Goal: Transaction & Acquisition: Purchase product/service

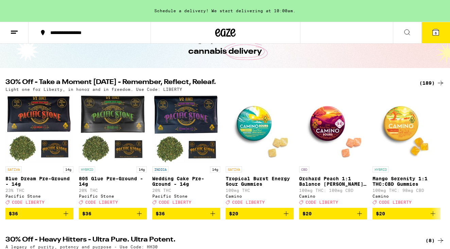
scroll to position [44, 0]
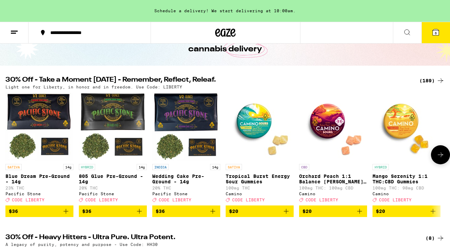
click at [214, 215] on icon "Add to bag" at bounding box center [213, 211] width 8 height 8
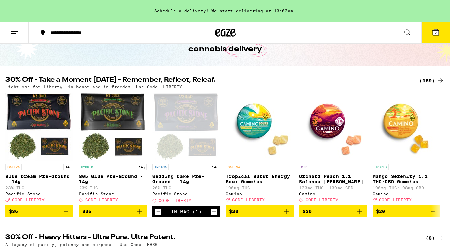
click at [432, 83] on div "(189)" at bounding box center [432, 81] width 25 height 8
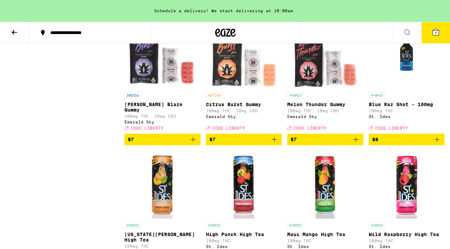
scroll to position [1001, 0]
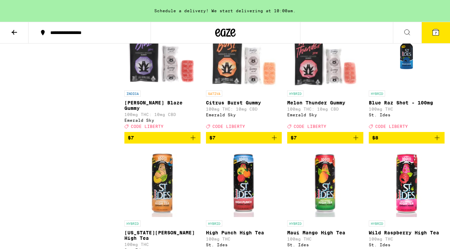
click at [194, 142] on icon "Add to bag" at bounding box center [193, 138] width 8 height 8
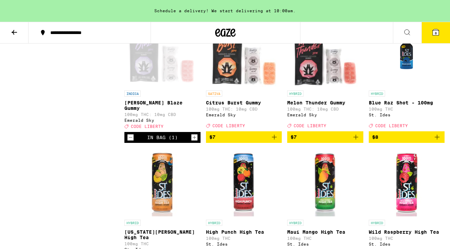
click at [276, 141] on icon "Add to bag" at bounding box center [274, 137] width 8 height 8
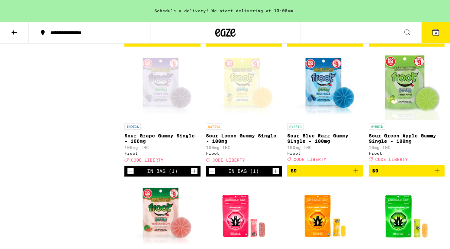
scroll to position [1389, 0]
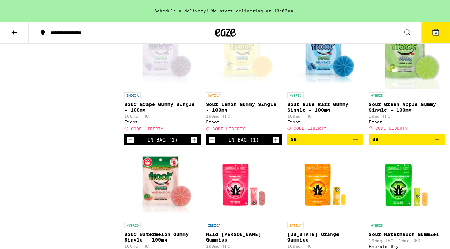
click at [130, 144] on icon "Decrement" at bounding box center [131, 140] width 6 height 8
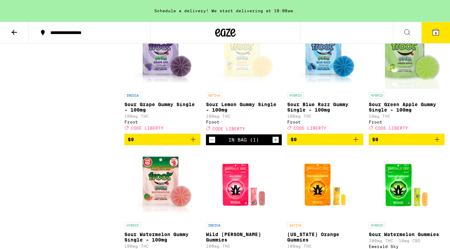
click at [211, 144] on icon "Decrement" at bounding box center [212, 140] width 6 height 8
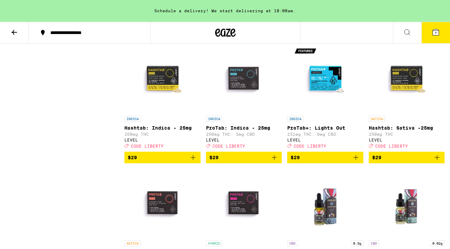
scroll to position [3837, 0]
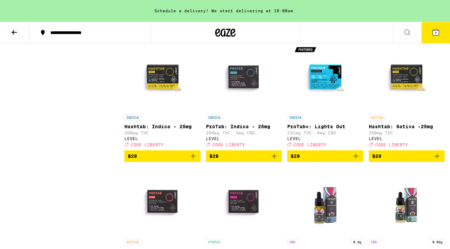
click at [354, 36] on icon "Add to bag" at bounding box center [356, 32] width 8 height 8
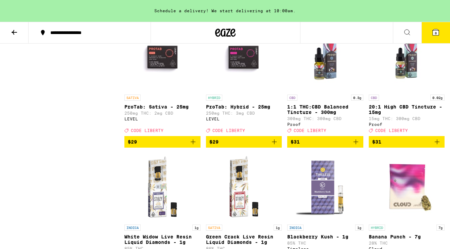
scroll to position [3980, 0]
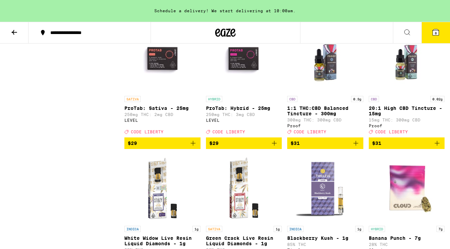
click at [358, 17] on icon "Add to bag" at bounding box center [356, 13] width 8 height 8
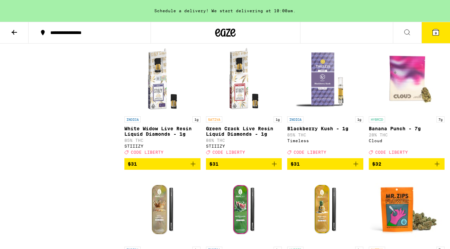
scroll to position [4095, 0]
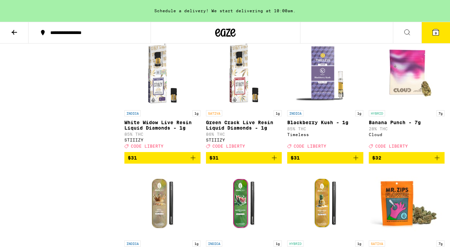
click at [357, 32] on icon "Add to bag" at bounding box center [356, 27] width 8 height 8
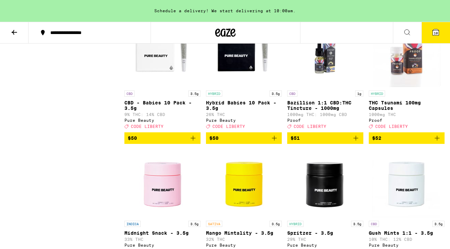
scroll to position [5671, 0]
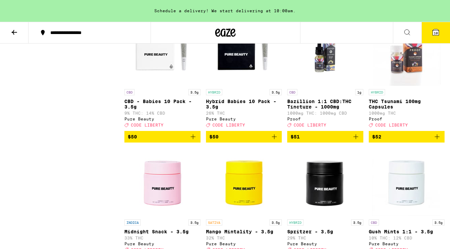
click at [131, 11] on icon "Decrement" at bounding box center [131, 7] width 6 height 8
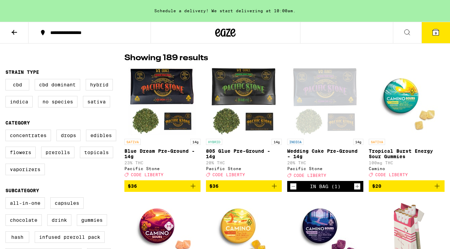
scroll to position [49, 0]
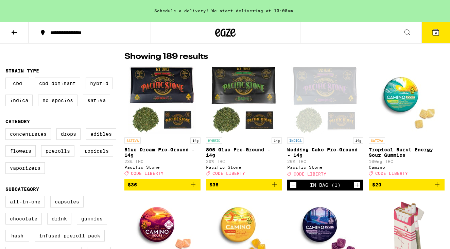
click at [194, 189] on icon "Add to bag" at bounding box center [193, 185] width 8 height 8
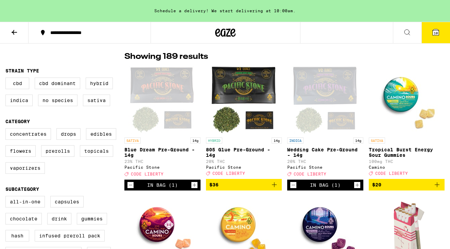
click at [276, 188] on icon "Add to bag" at bounding box center [274, 185] width 8 height 8
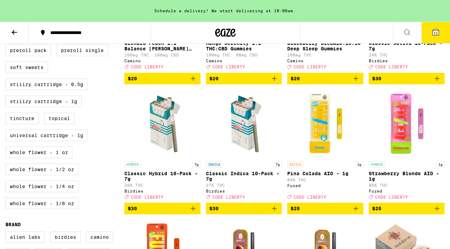
scroll to position [0, 0]
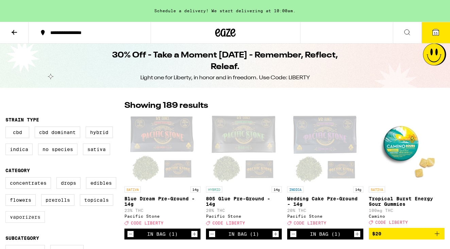
click at [34, 220] on label "Vaporizers" at bounding box center [24, 217] width 39 height 12
click at [7, 179] on input "Vaporizers" at bounding box center [7, 178] width 0 height 0
checkbox input "true"
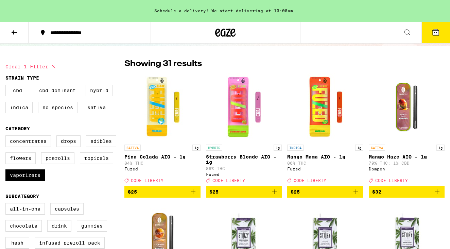
scroll to position [43, 0]
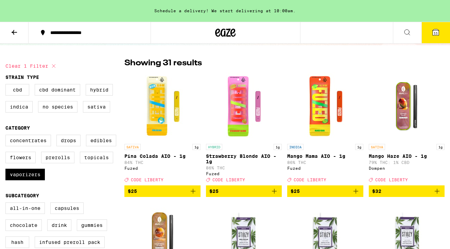
click at [275, 195] on icon "Add to bag" at bounding box center [274, 191] width 8 height 8
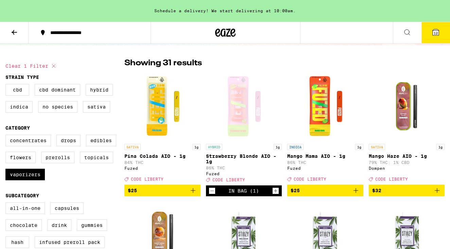
click at [192, 194] on icon "Add to bag" at bounding box center [193, 190] width 8 height 8
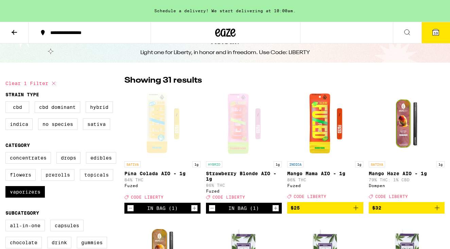
scroll to position [0, 0]
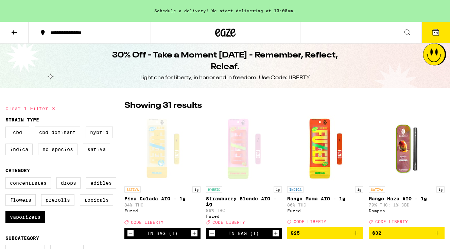
click at [434, 34] on span "13" at bounding box center [436, 33] width 4 height 4
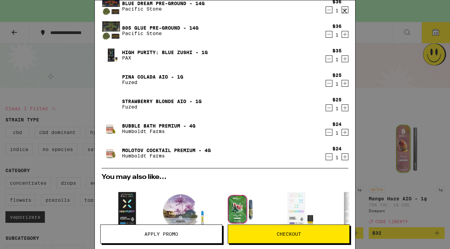
scroll to position [198, 0]
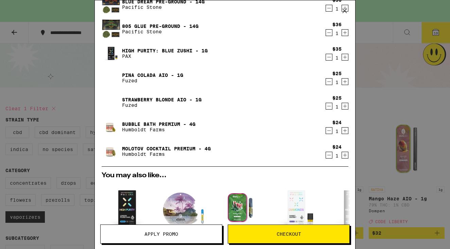
click at [328, 133] on icon "Decrement" at bounding box center [329, 131] width 6 height 8
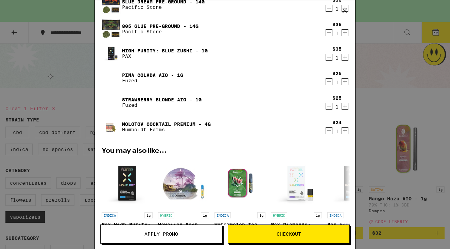
click at [328, 131] on icon "Decrement" at bounding box center [329, 131] width 6 height 8
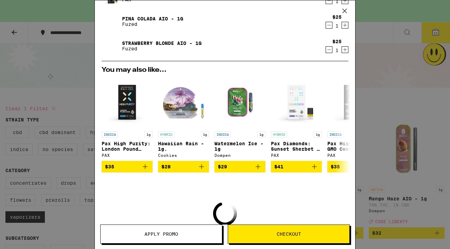
scroll to position [303, 0]
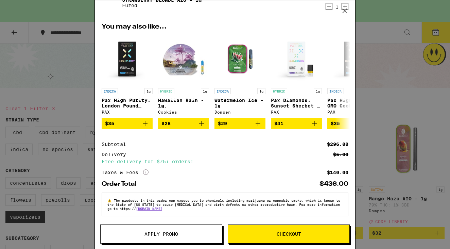
click at [172, 239] on button "Apply Promo" at bounding box center [161, 234] width 122 height 19
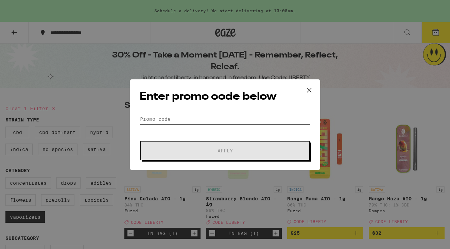
click at [186, 118] on input "Promo Code" at bounding box center [225, 119] width 171 height 10
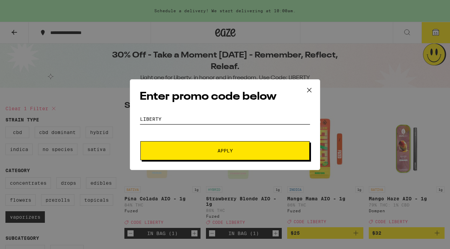
type input "LIBERTY"
click at [236, 151] on span "Apply" at bounding box center [225, 150] width 122 height 5
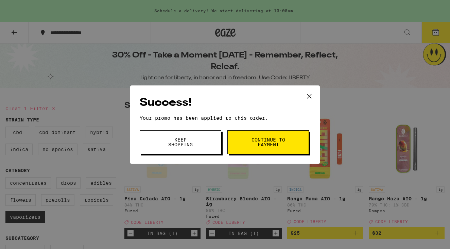
click at [185, 142] on span "Keep Shopping" at bounding box center [180, 142] width 35 height 10
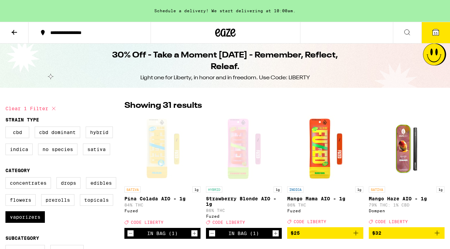
click at [425, 30] on button "11" at bounding box center [436, 32] width 29 height 21
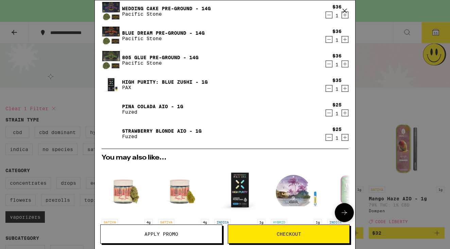
scroll to position [166, 0]
click at [330, 138] on icon "Decrement" at bounding box center [330, 138] width 4 height 0
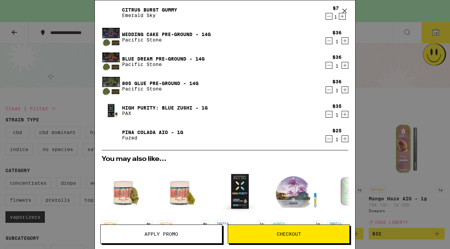
scroll to position [139, 0]
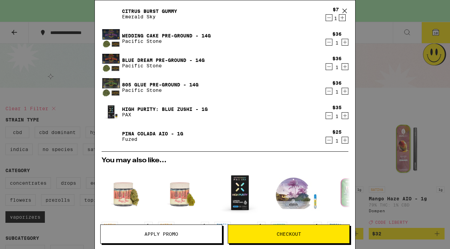
click at [329, 114] on icon "Decrement" at bounding box center [329, 116] width 6 height 8
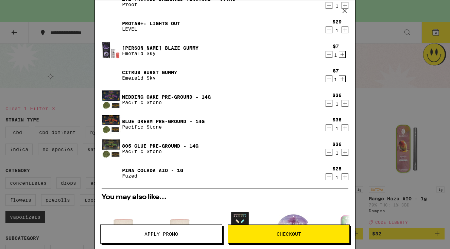
scroll to position [77, 0]
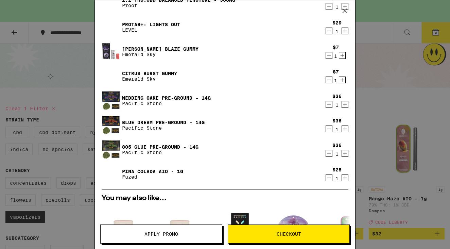
click at [332, 153] on icon "Decrement" at bounding box center [329, 153] width 6 height 8
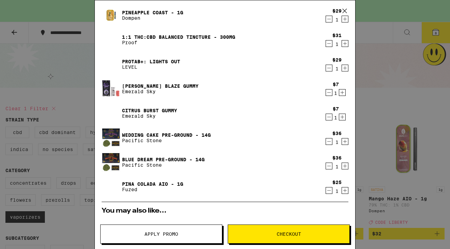
scroll to position [39, 0]
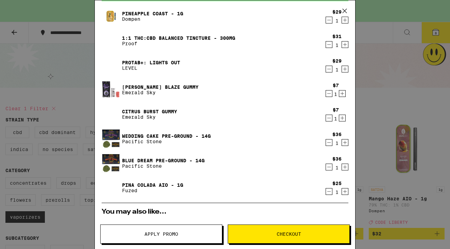
click at [327, 117] on icon "Decrement" at bounding box center [329, 118] width 6 height 8
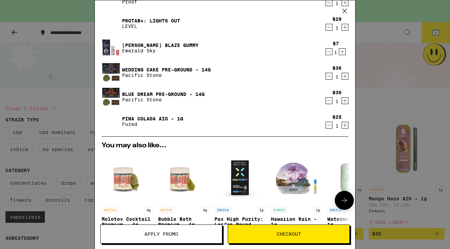
scroll to position [0, 0]
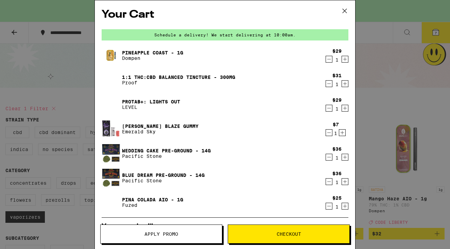
click at [330, 109] on icon "Decrement" at bounding box center [329, 108] width 6 height 8
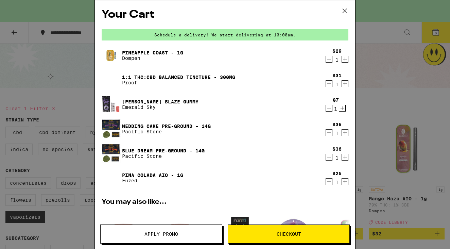
click at [329, 85] on icon "Decrement" at bounding box center [329, 84] width 6 height 8
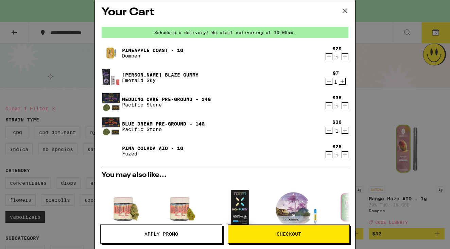
scroll to position [2, 0]
click at [328, 131] on icon "Decrement" at bounding box center [329, 131] width 6 height 8
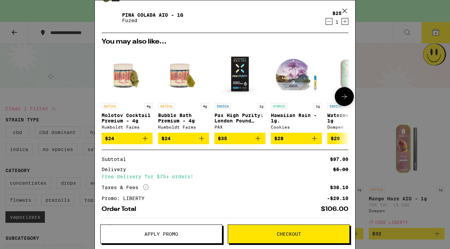
scroll to position [142, 0]
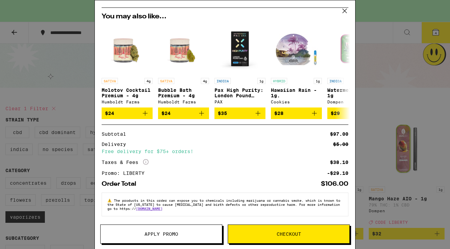
click at [293, 232] on span "Checkout" at bounding box center [289, 234] width 24 height 5
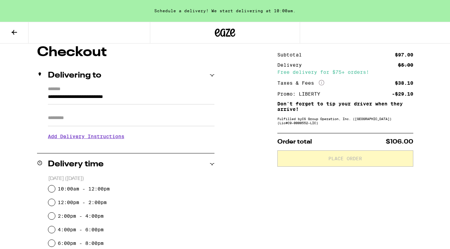
scroll to position [89, 0]
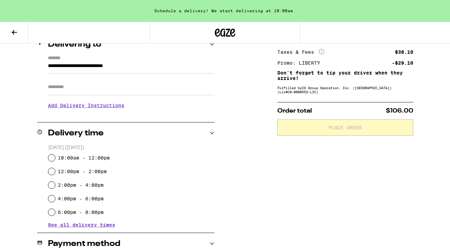
click at [69, 89] on input "Apt/Suite" at bounding box center [131, 87] width 167 height 16
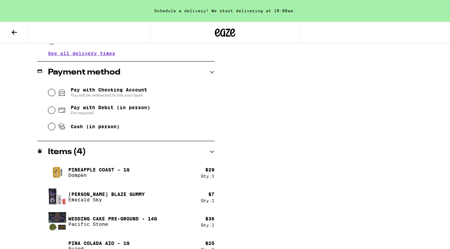
scroll to position [279, 0]
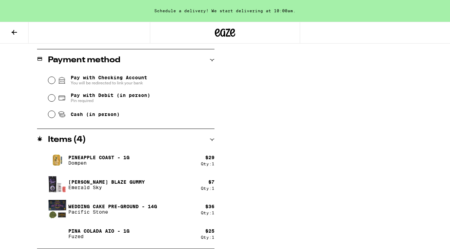
type input "******"
click at [52, 98] on input "Pay with Debit (in person) Pin required" at bounding box center [51, 98] width 7 height 7
radio input "true"
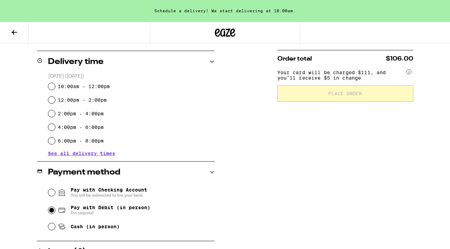
scroll to position [155, 0]
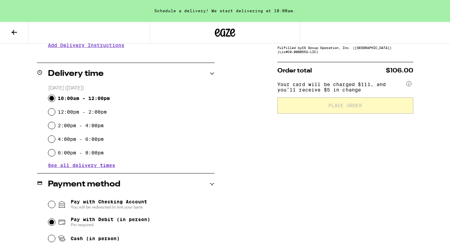
click at [52, 97] on input "10:00am - 12:00pm" at bounding box center [51, 98] width 7 height 7
radio input "true"
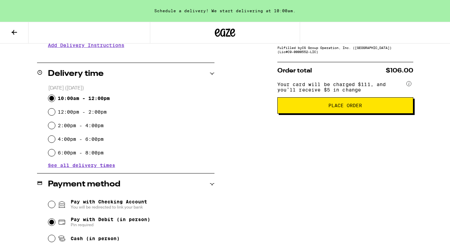
click at [330, 108] on span "Place Order" at bounding box center [346, 105] width 34 height 5
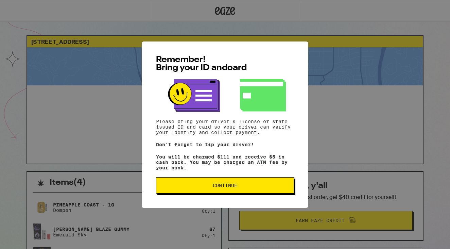
click at [232, 188] on span "Continue" at bounding box center [225, 185] width 24 height 5
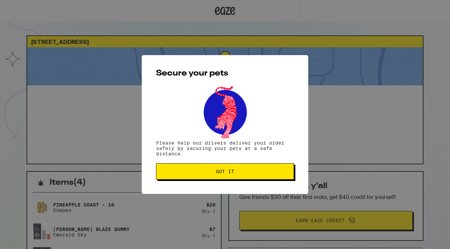
click at [229, 177] on button "Got it" at bounding box center [225, 171] width 138 height 16
